Goal: Register for event/course

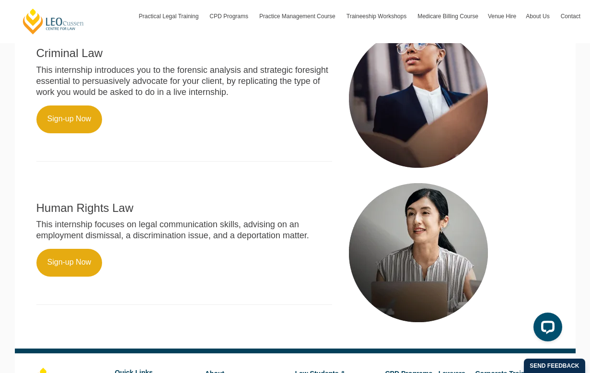
scroll to position [523, 0]
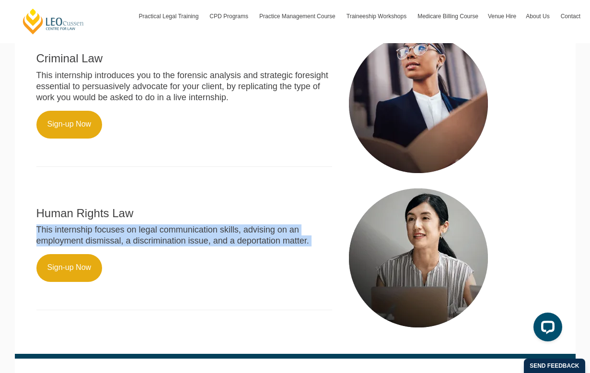
drag, startPoint x: 59, startPoint y: 221, endPoint x: 275, endPoint y: 252, distance: 217.5
click at [275, 252] on div "Human Rights Law This internship focuses on legal communication skills, advisin…" at bounding box center [184, 253] width 310 height 134
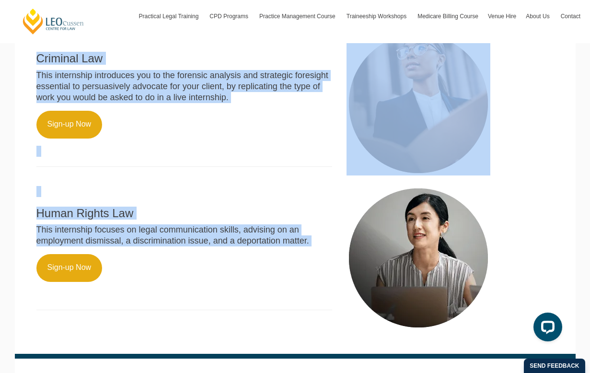
drag, startPoint x: 275, startPoint y: 252, endPoint x: 123, endPoint y: 51, distance: 251.6
click at [123, 51] on main "[PERSON_NAME] has partnered with Forage to build Virtual Internship Programs de…" at bounding box center [295, 40] width 547 height 627
click at [123, 51] on div "Criminal Law This internship introduces you to the forensic analysis and strate…" at bounding box center [184, 104] width 310 height 145
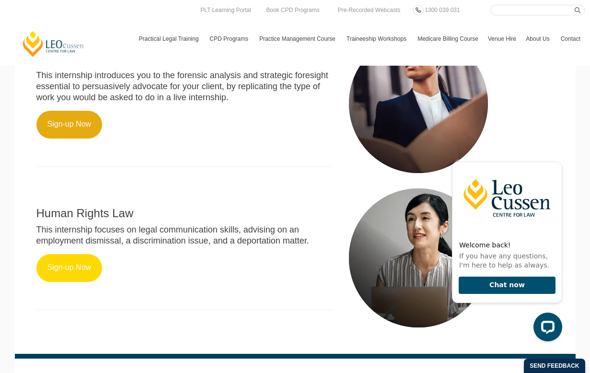
click at [58, 276] on link "Sign-up Now" at bounding box center [69, 268] width 66 height 28
